Goal: Task Accomplishment & Management: Complete application form

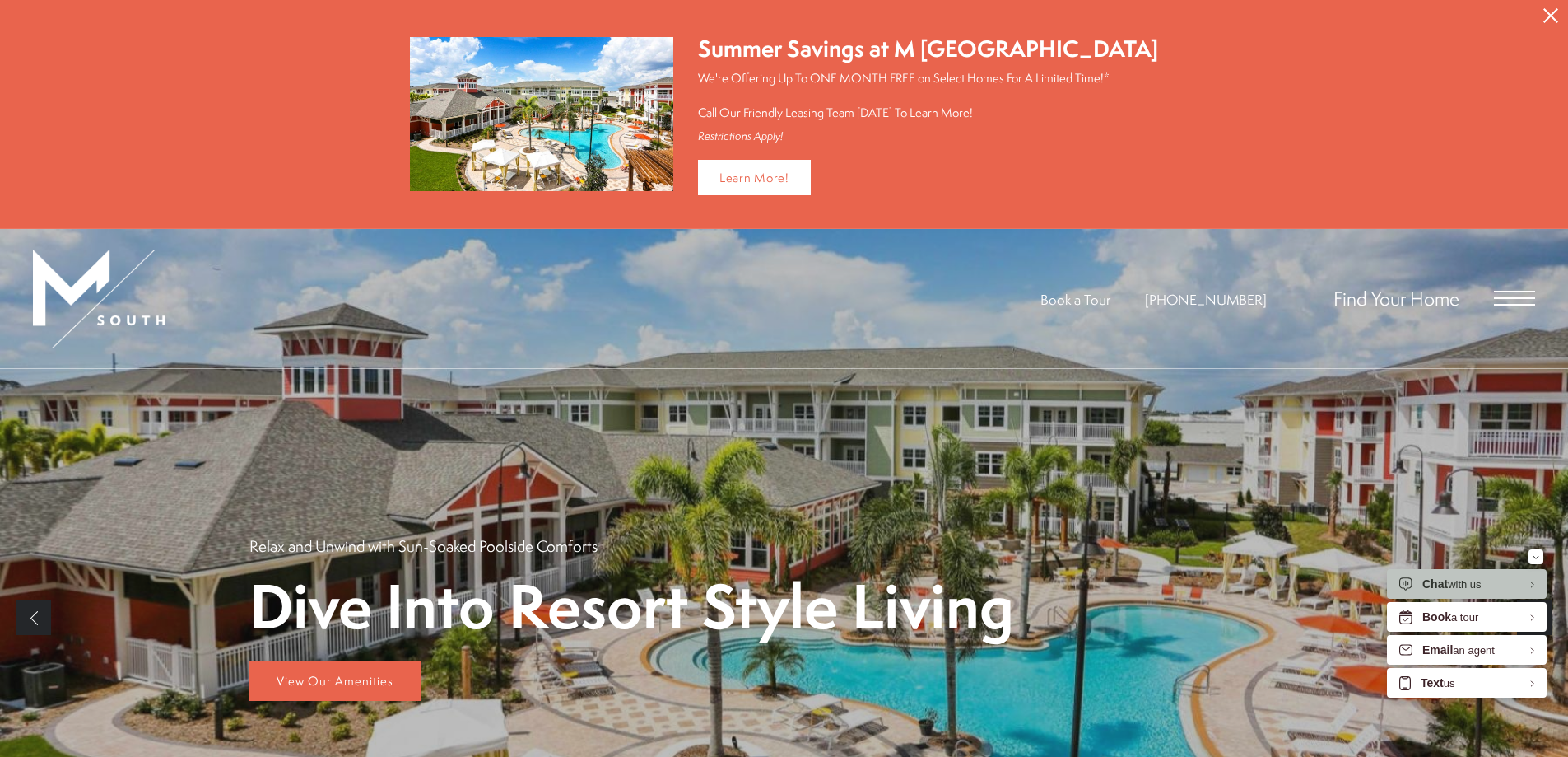
click at [1529, 309] on div "Find Your Home" at bounding box center [1418, 299] width 235 height 140
click at [1520, 295] on span "Open Menu" at bounding box center [1515, 298] width 41 height 15
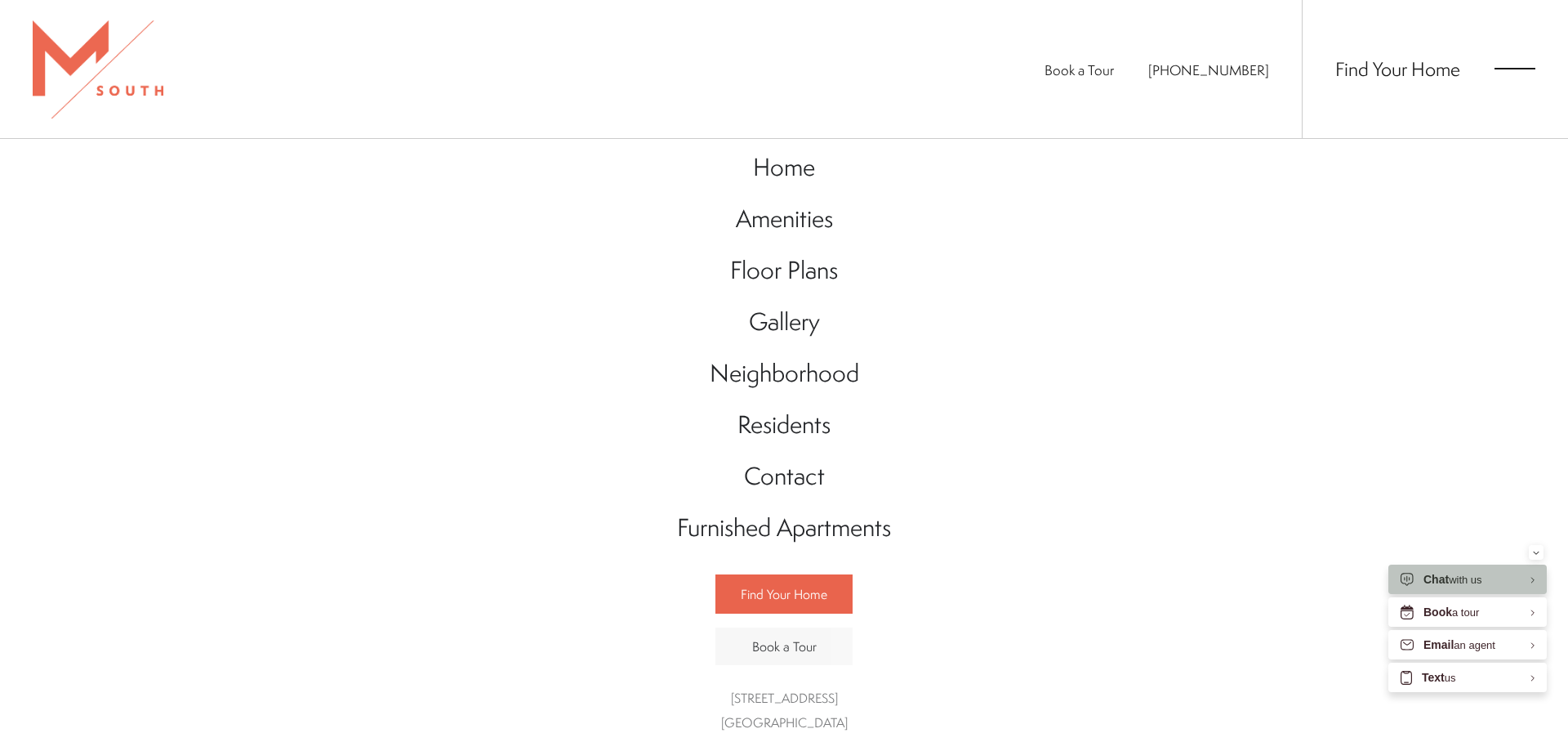
scroll to position [18, 0]
click at [782, 170] on span "Home" at bounding box center [784, 166] width 62 height 34
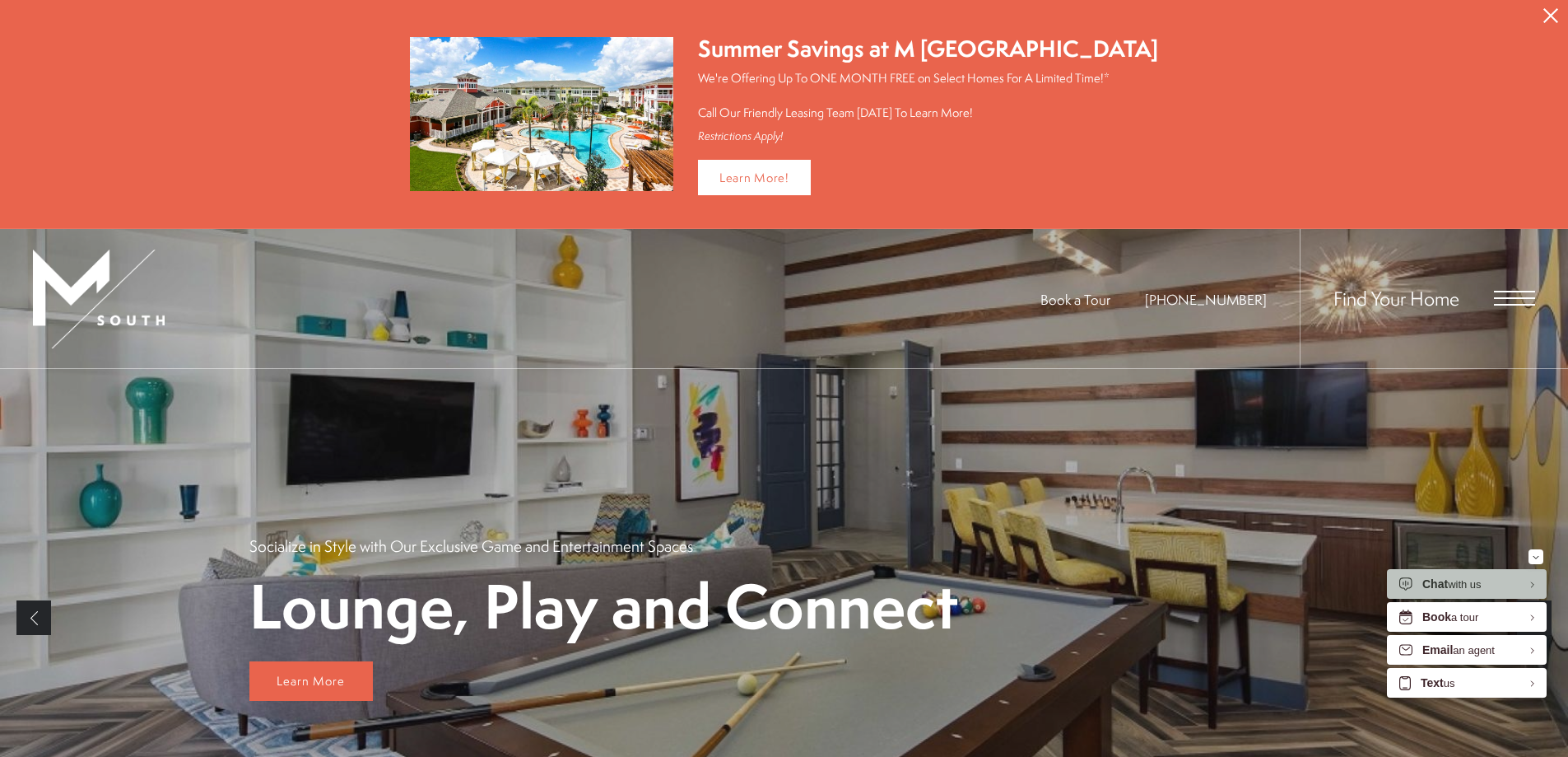
drag, startPoint x: 1551, startPoint y: 14, endPoint x: 1537, endPoint y: 9, distance: 14.9
click at [1542, 12] on button "Proceed To Website" at bounding box center [1552, 16] width 35 height 31
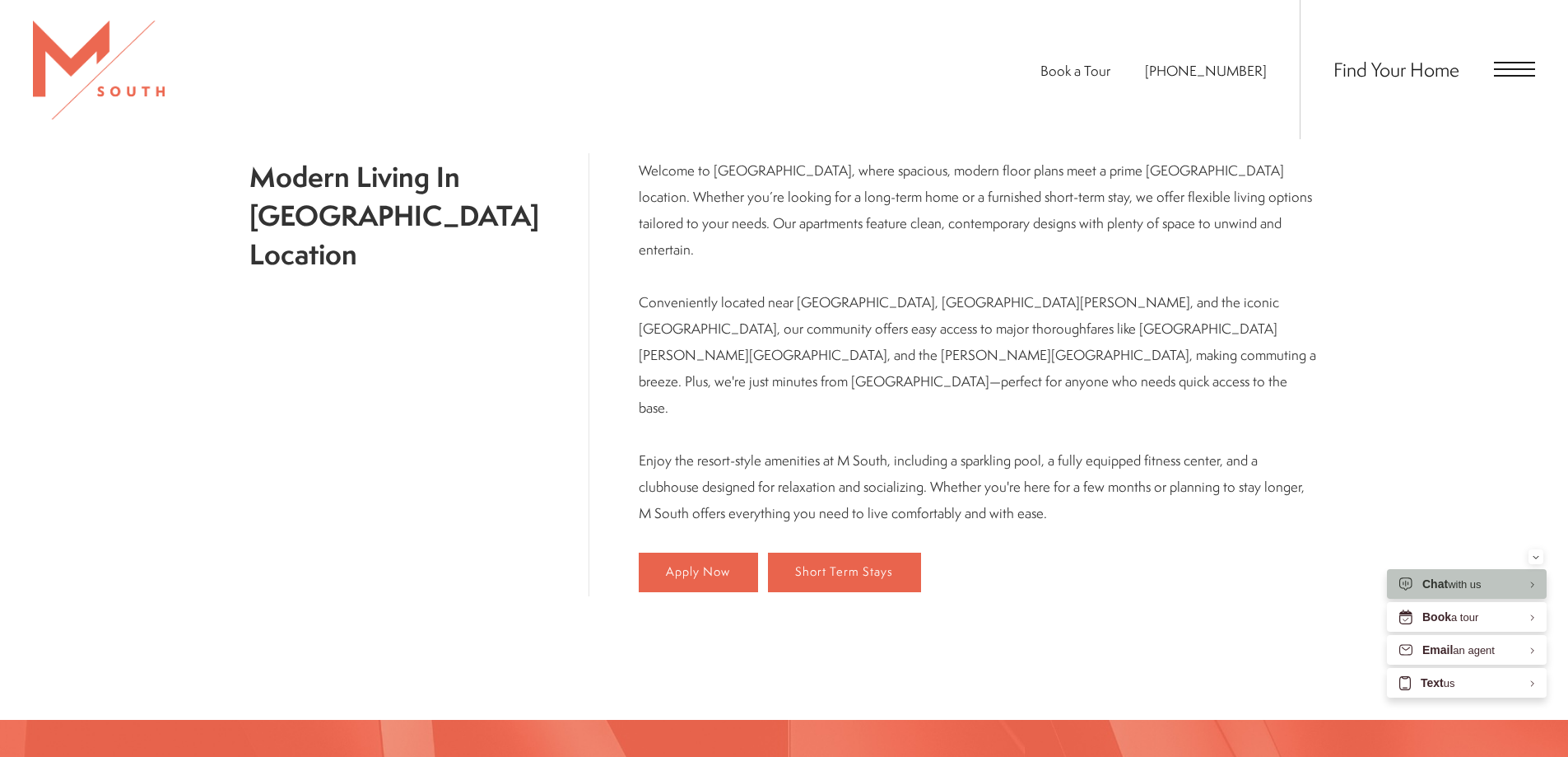
scroll to position [741, 0]
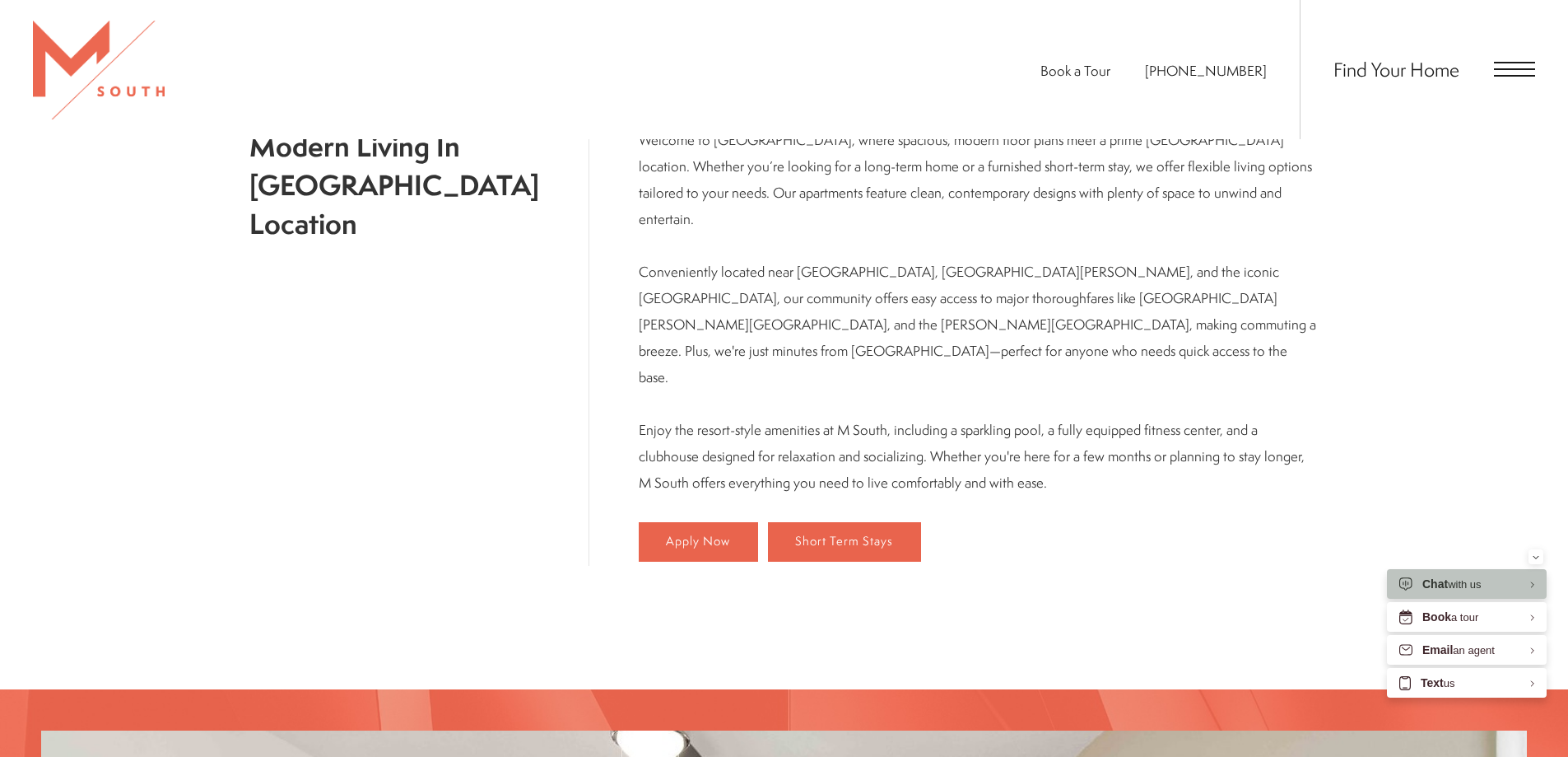
drag, startPoint x: 668, startPoint y: 464, endPoint x: 723, endPoint y: 496, distance: 63.6
click at [669, 534] on span "Apply Now" at bounding box center [698, 541] width 64 height 14
